Goal: Task Accomplishment & Management: Complete application form

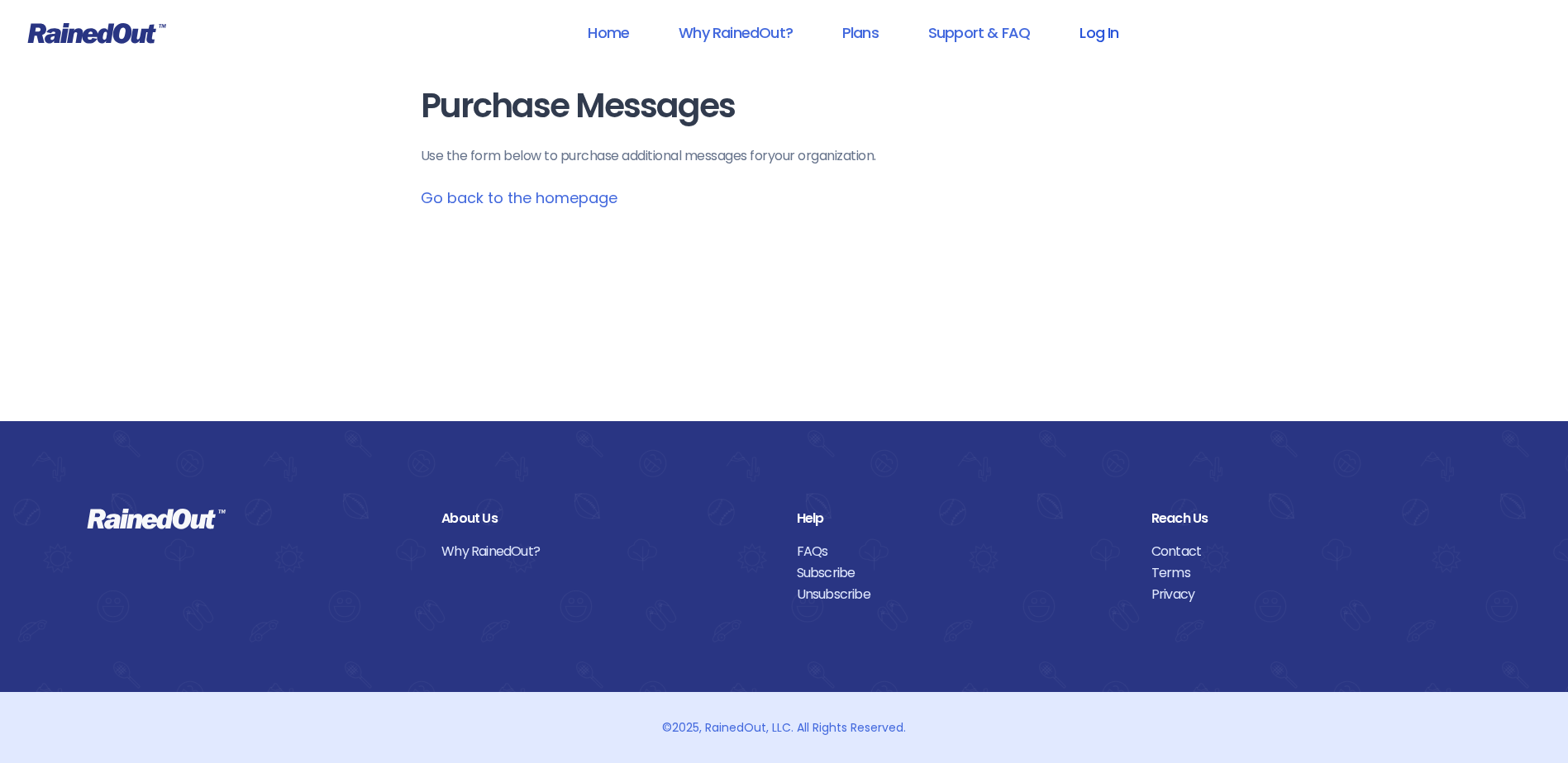
click at [1094, 26] on link "Log In" at bounding box center [1098, 33] width 81 height 37
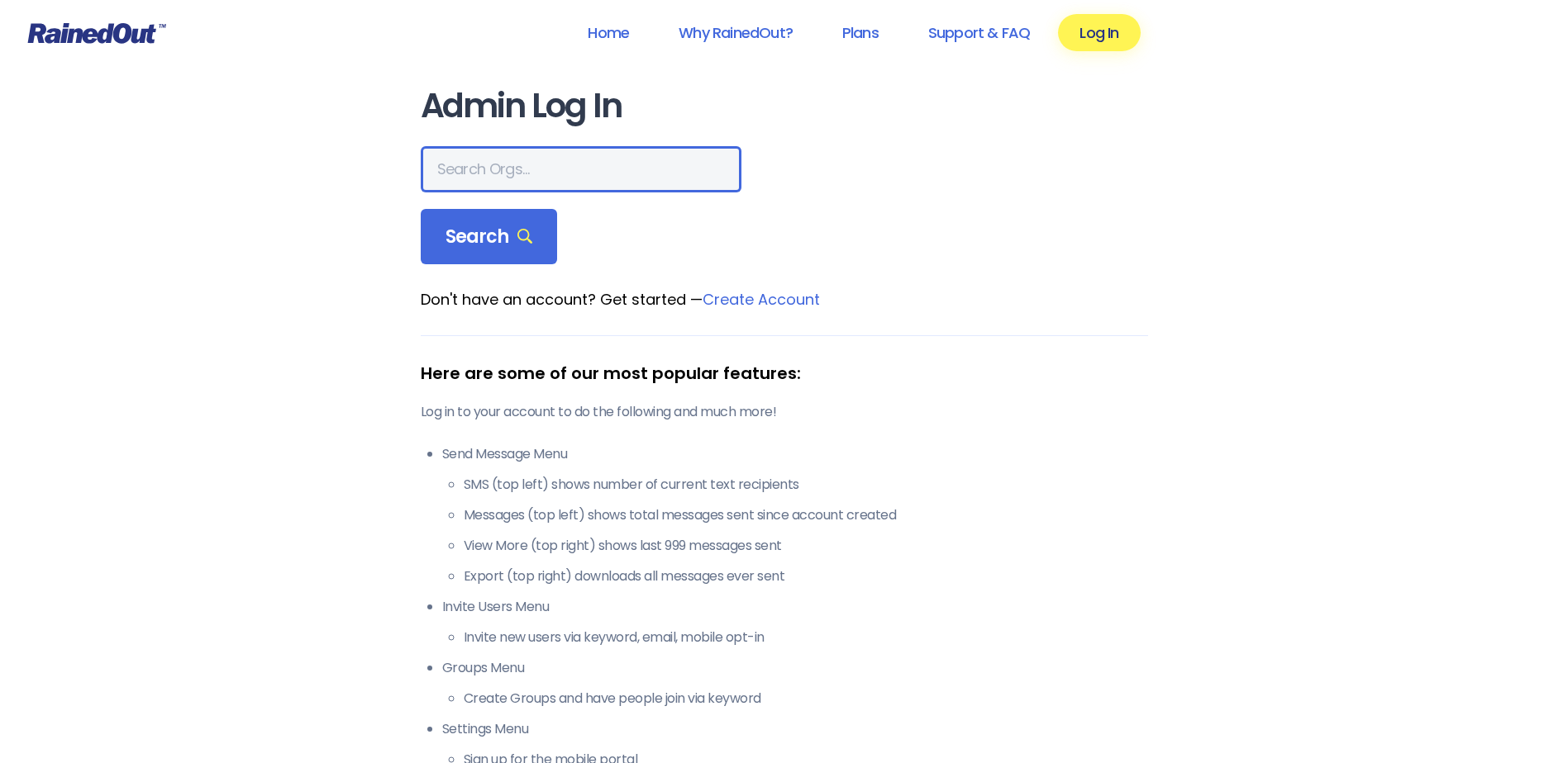
click at [473, 169] on input "text" at bounding box center [581, 169] width 320 height 46
type input "hfah"
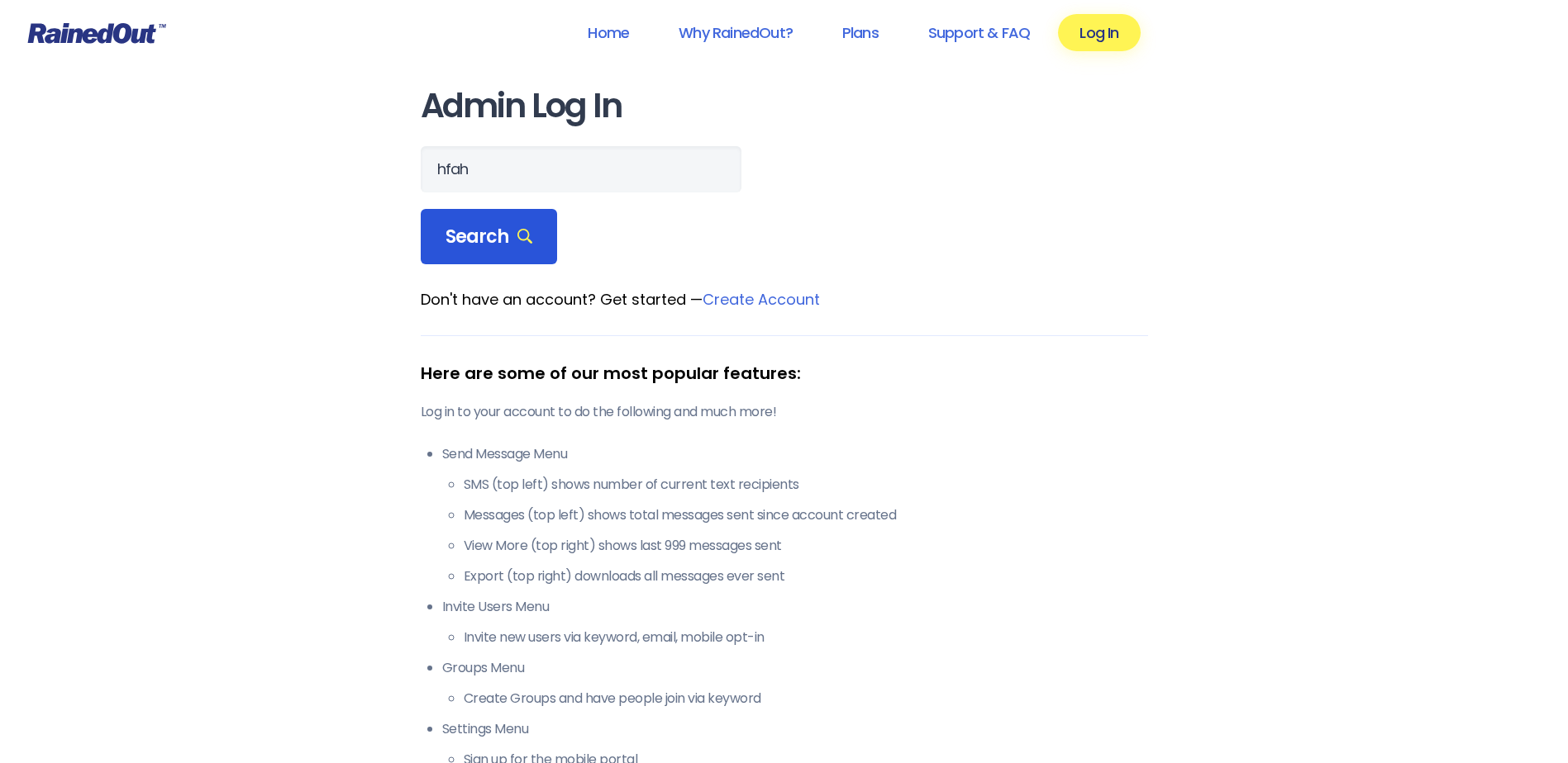
click at [490, 228] on span "Search" at bounding box center [490, 237] width 88 height 23
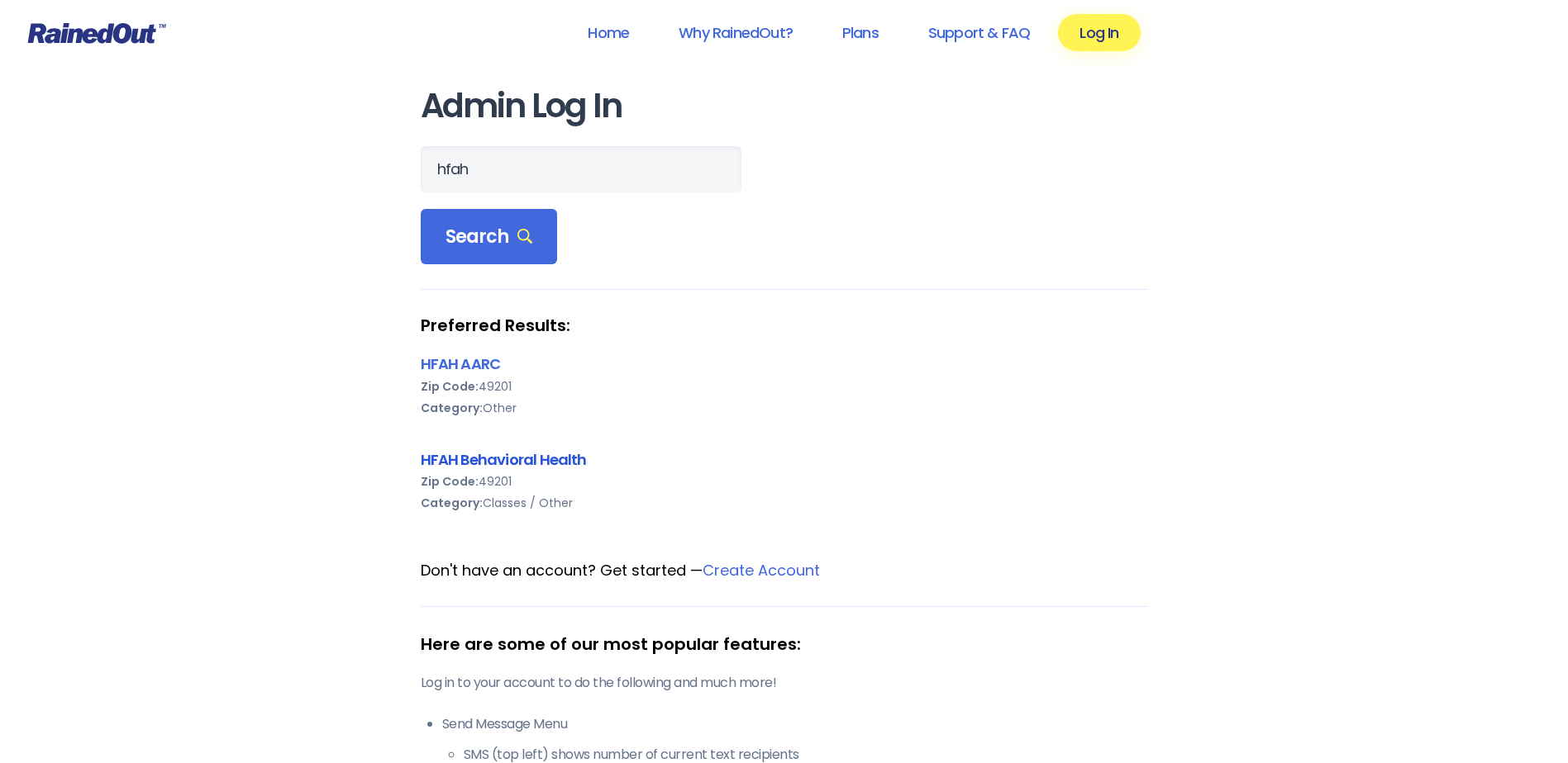
click at [496, 462] on link "HFAH Behavioral Health" at bounding box center [503, 460] width 166 height 21
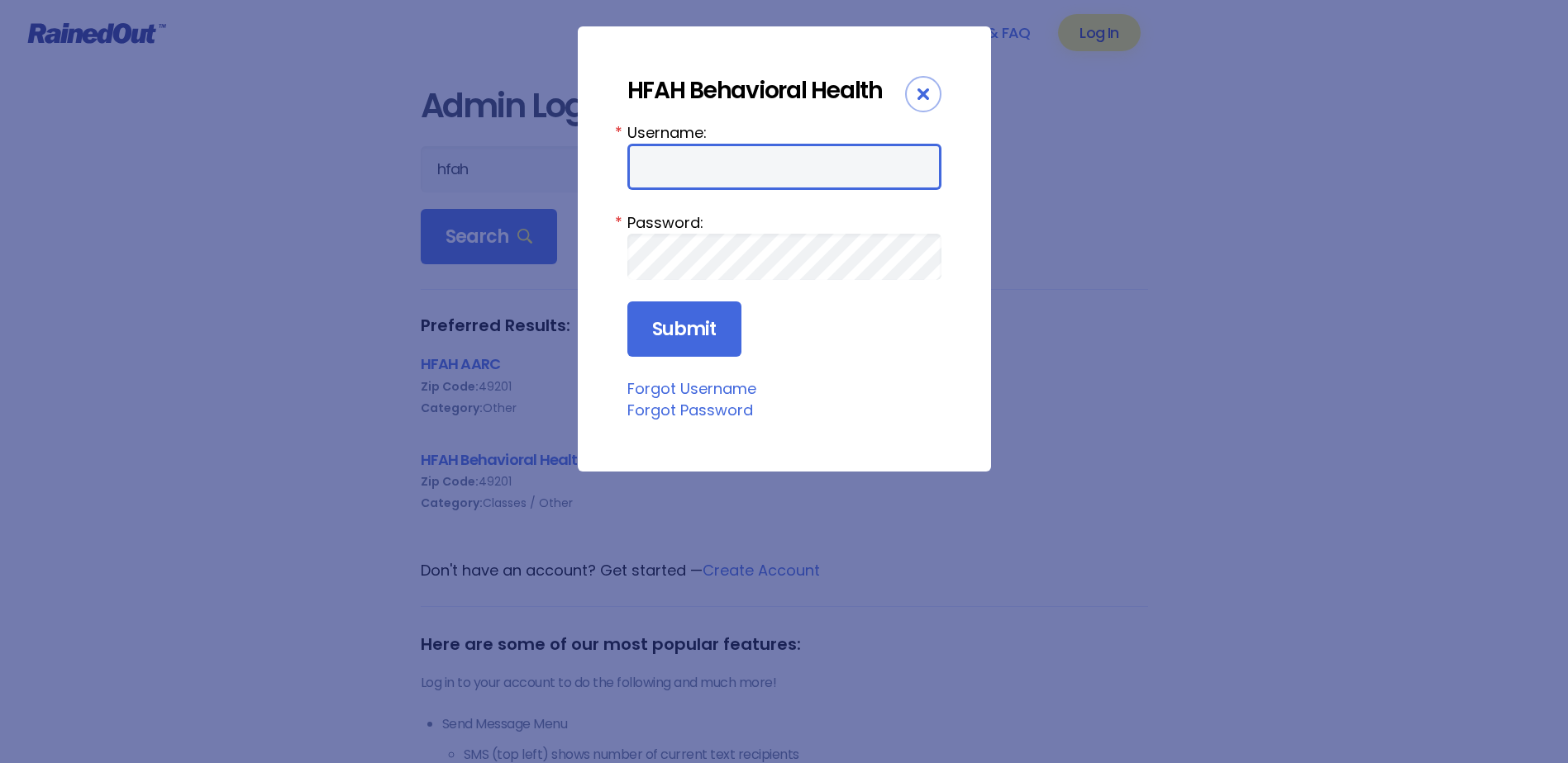
type input "chargenurse"
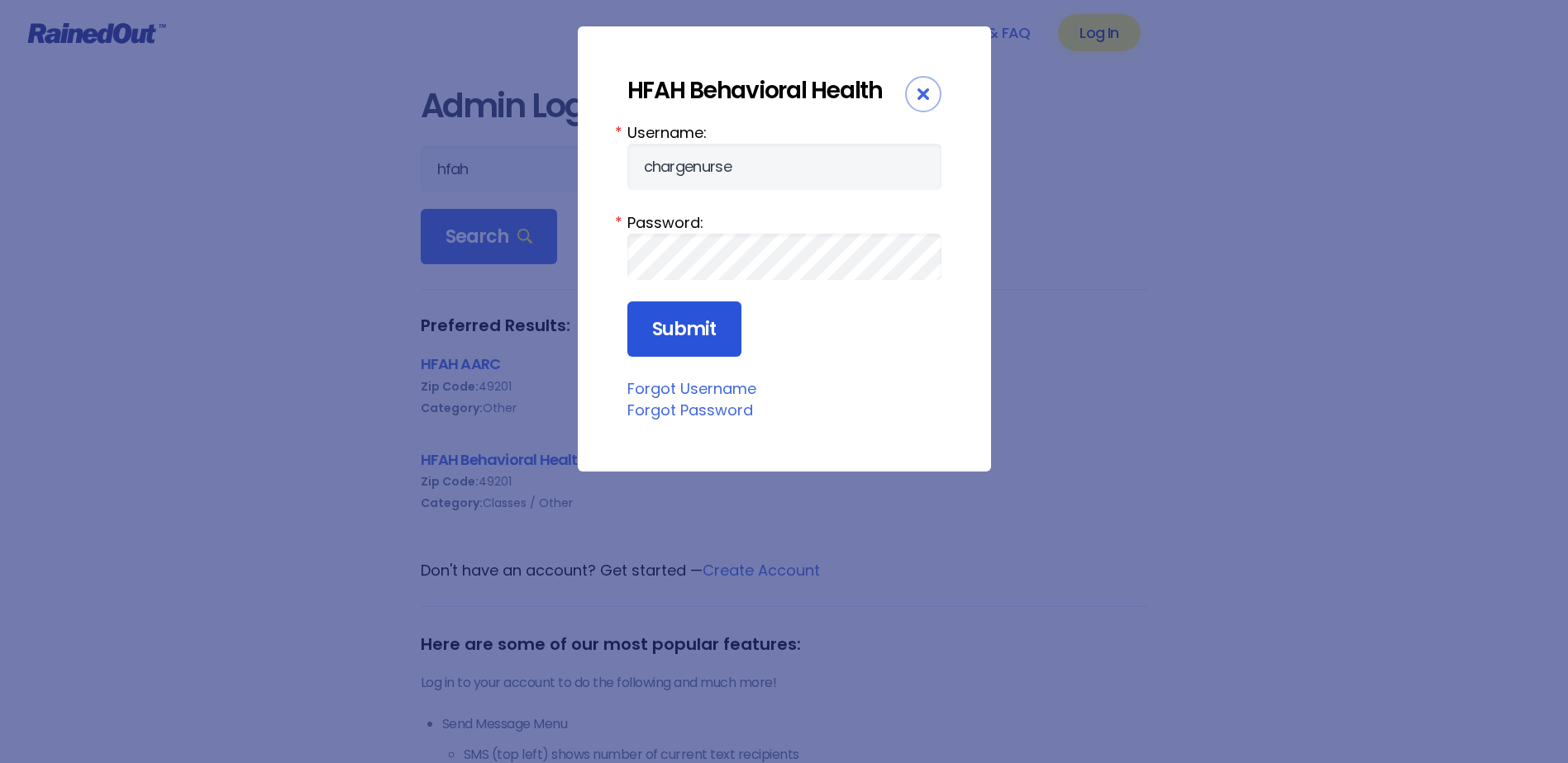
click at [687, 329] on input "Submit" at bounding box center [685, 330] width 114 height 56
